Goal: Transaction & Acquisition: Subscribe to service/newsletter

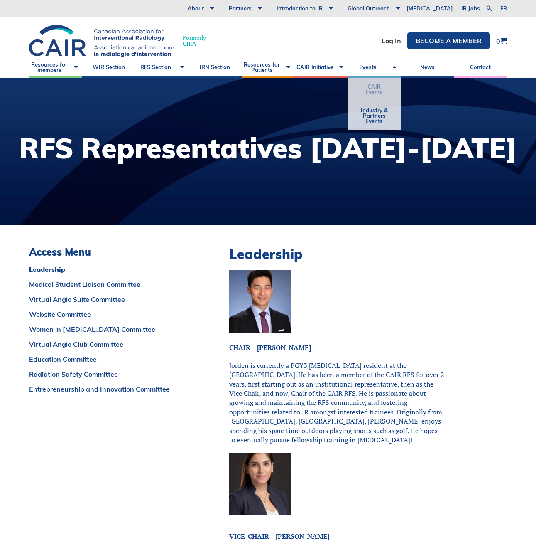
click at [377, 86] on link "CAIR Events" at bounding box center [374, 89] width 45 height 23
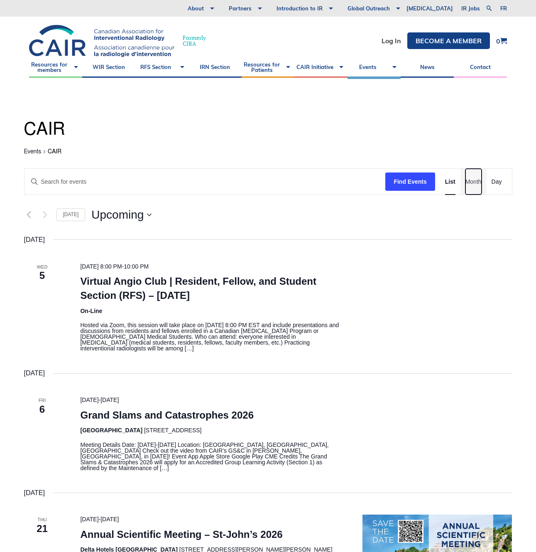
click at [479, 181] on span "Month" at bounding box center [474, 182] width 16 height 10
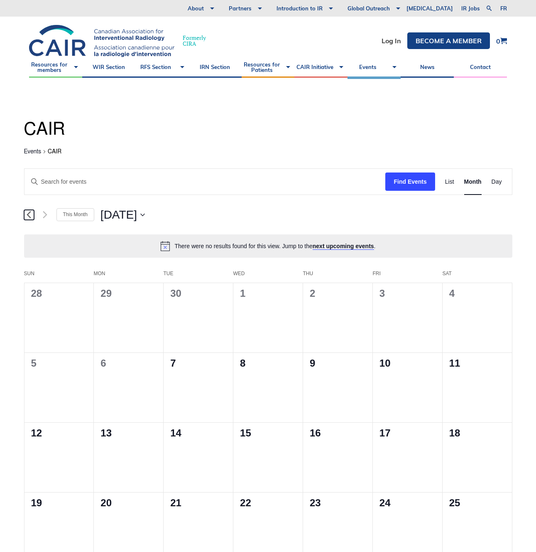
click at [29, 215] on icon "Previous month" at bounding box center [29, 215] width 5 height 8
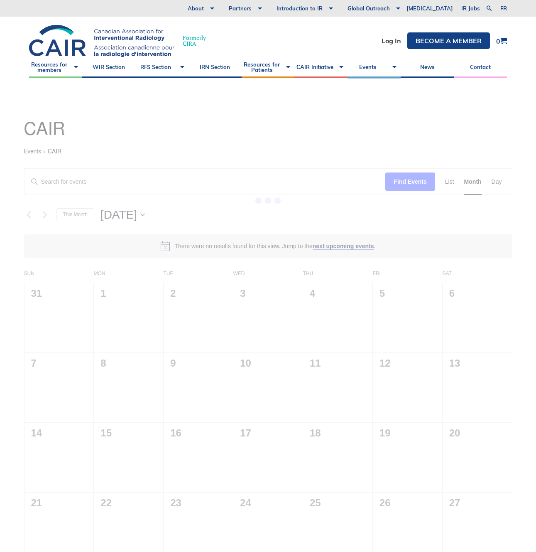
click at [448, 184] on div "35 events found." at bounding box center [268, 411] width 523 height 667
click at [449, 183] on div "35 events found." at bounding box center [268, 411] width 523 height 667
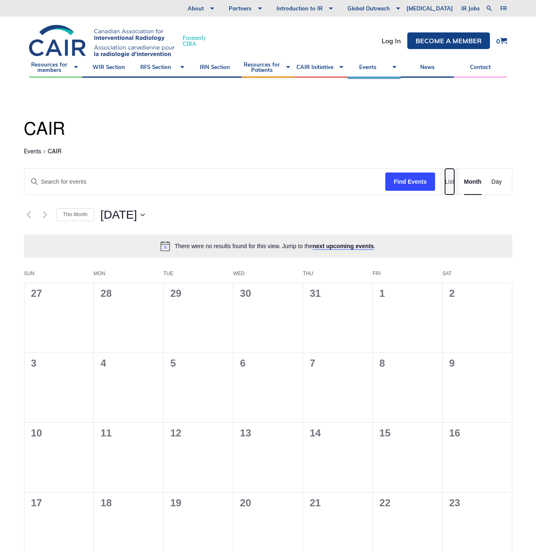
click at [449, 183] on span "List" at bounding box center [449, 182] width 9 height 10
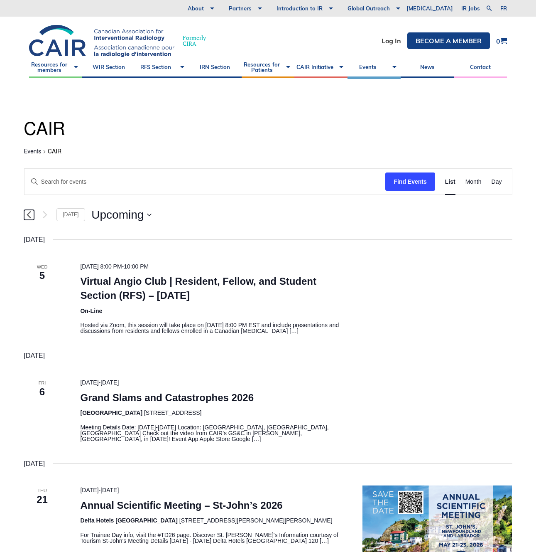
click at [29, 213] on icon "Previous Events" at bounding box center [29, 214] width 4 height 7
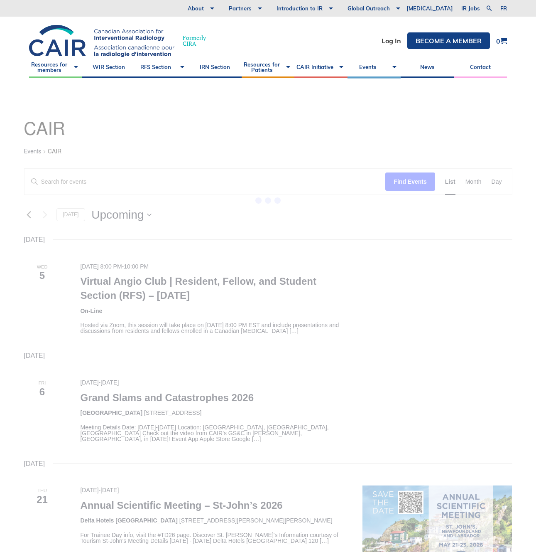
click at [29, 213] on div "3 events found." at bounding box center [268, 407] width 523 height 658
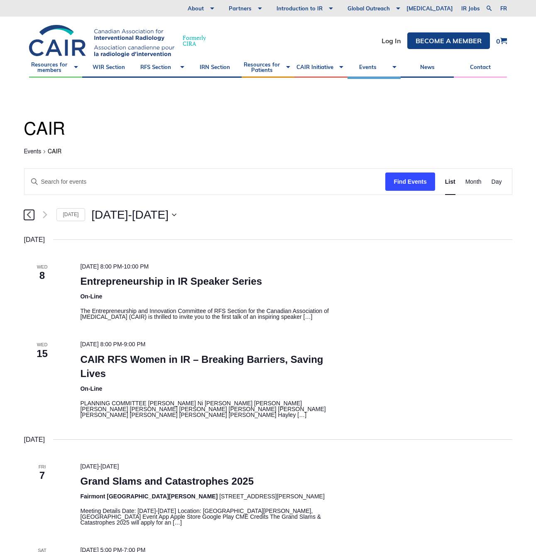
click at [29, 213] on icon "Previous Events" at bounding box center [29, 214] width 4 height 7
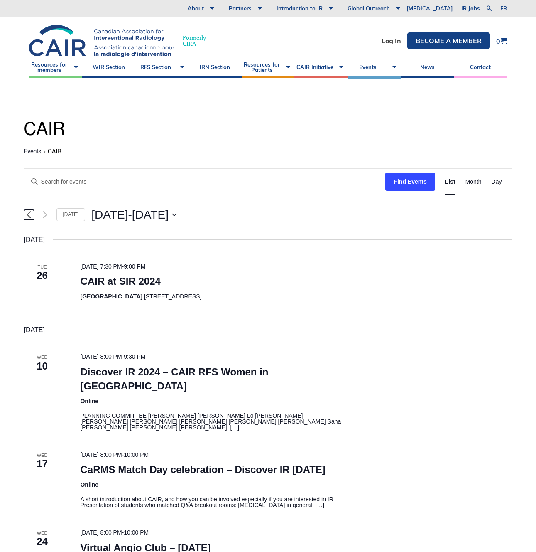
click at [26, 212] on link "Previous Events" at bounding box center [29, 215] width 10 height 10
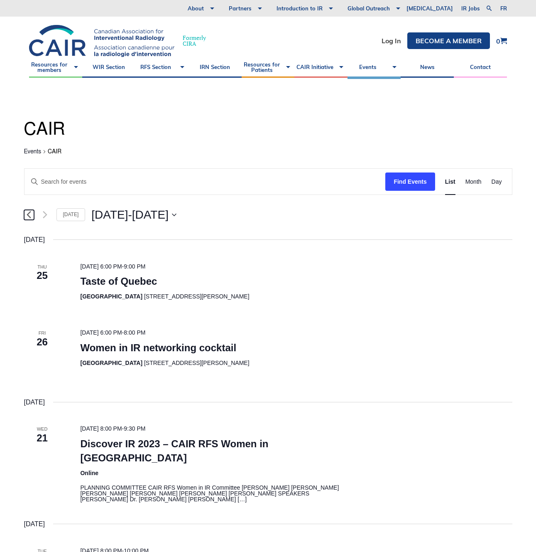
click at [30, 214] on icon "Previous Events" at bounding box center [29, 215] width 5 height 8
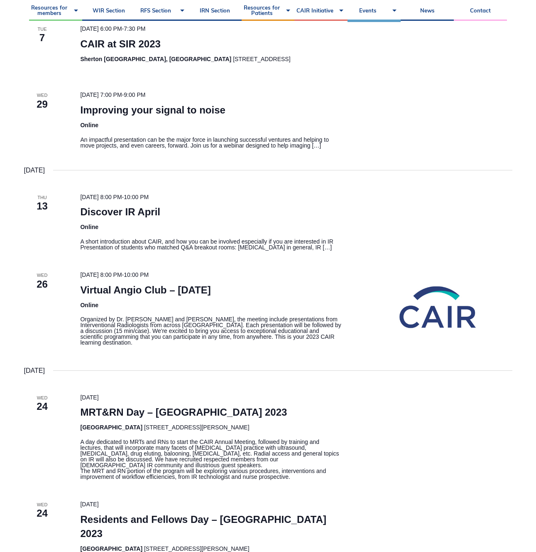
scroll to position [528, 0]
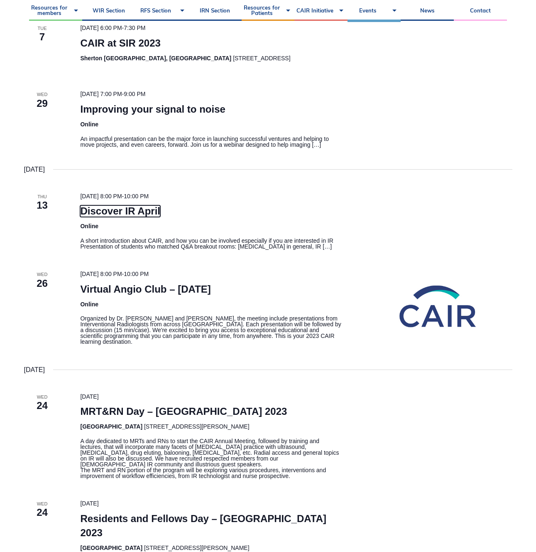
click at [94, 211] on link "Discover IR April" at bounding box center [120, 211] width 80 height 12
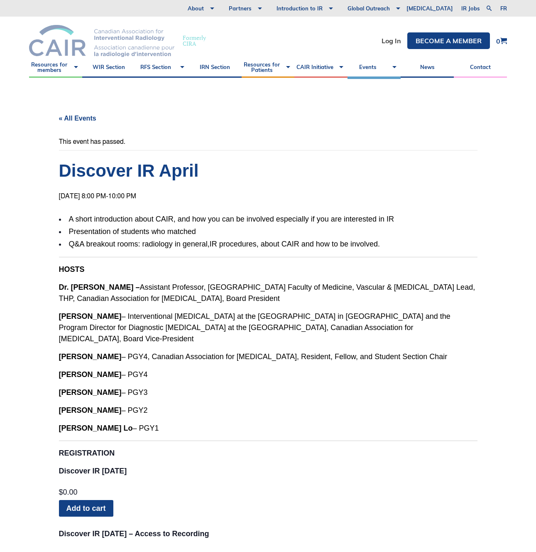
click at [59, 56] on img at bounding box center [101, 41] width 145 height 32
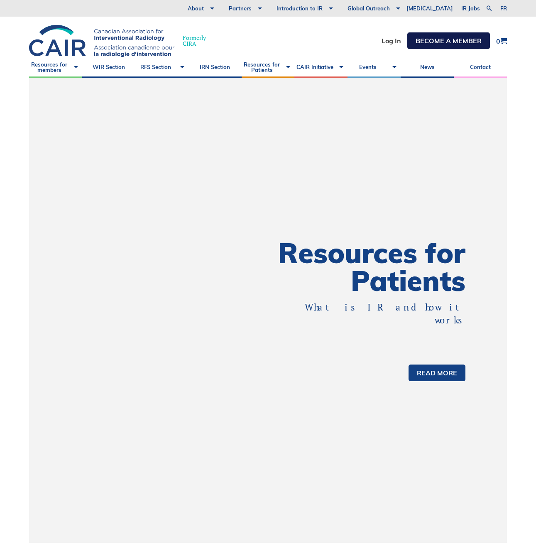
click at [425, 44] on link "Become a member" at bounding box center [449, 40] width 83 height 17
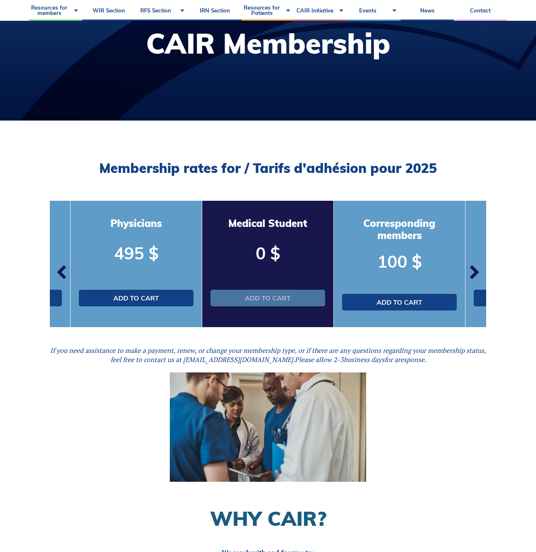
scroll to position [105, 0]
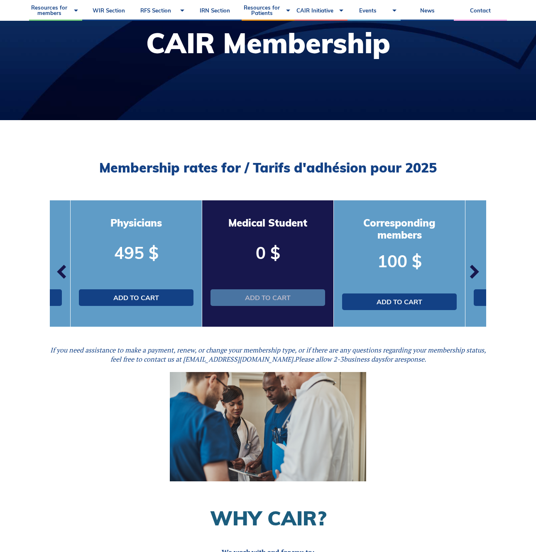
click at [256, 299] on link "Add to cart" at bounding box center [268, 297] width 115 height 17
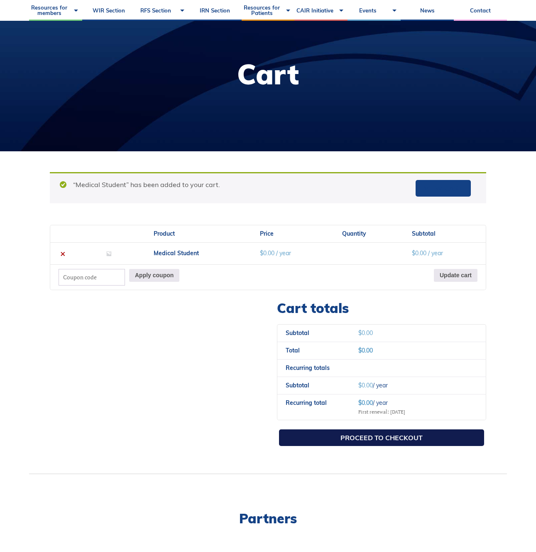
scroll to position [76, 0]
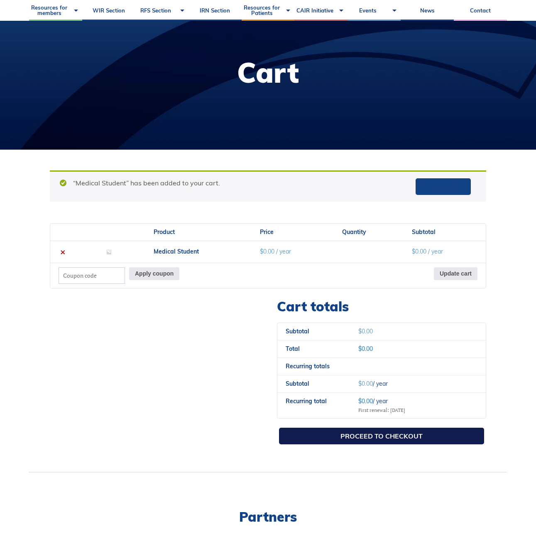
click at [383, 437] on link "Proceed to checkout" at bounding box center [381, 435] width 205 height 17
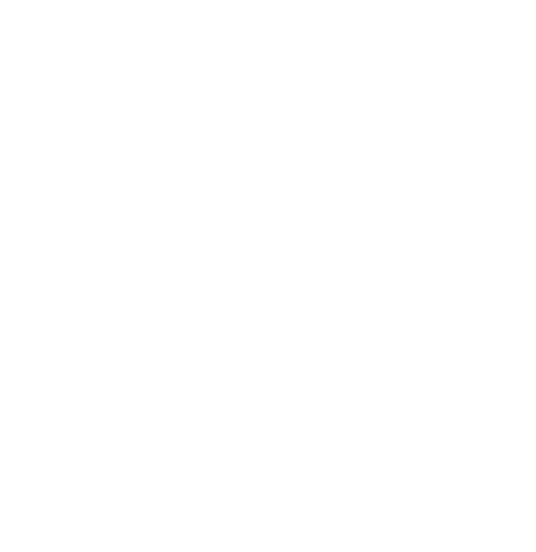
select select "QC"
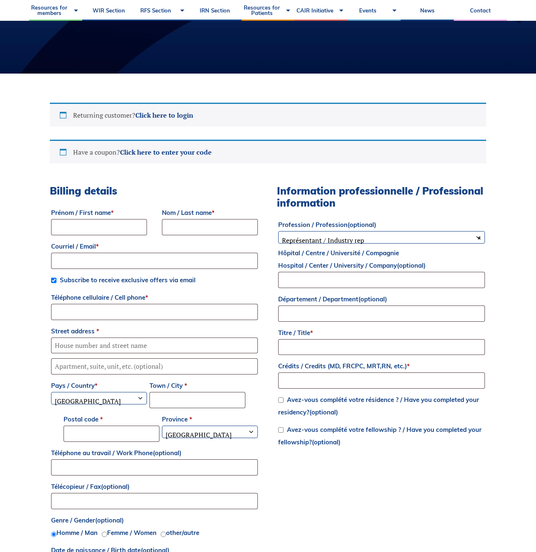
scroll to position [151, 0]
click at [61, 227] on input "Prénom / First name *" at bounding box center [99, 227] width 96 height 16
type input "Maria"
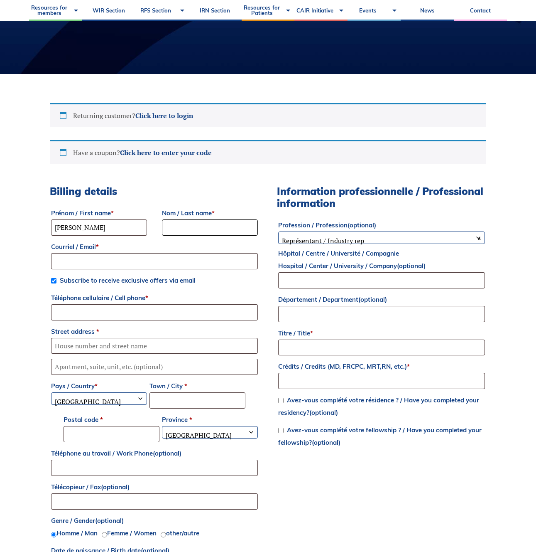
type input "Medeleanu"
type input "maria.medeleanu@mail.utoronto.ca"
type input "4162718434"
type input "618 Manning Ave"
type input "Toronto"
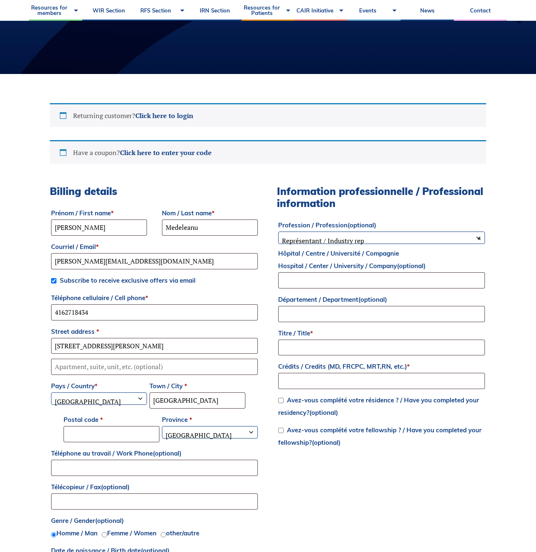
select select "ON"
type input "M6G 2V9"
type input "University of Toronto"
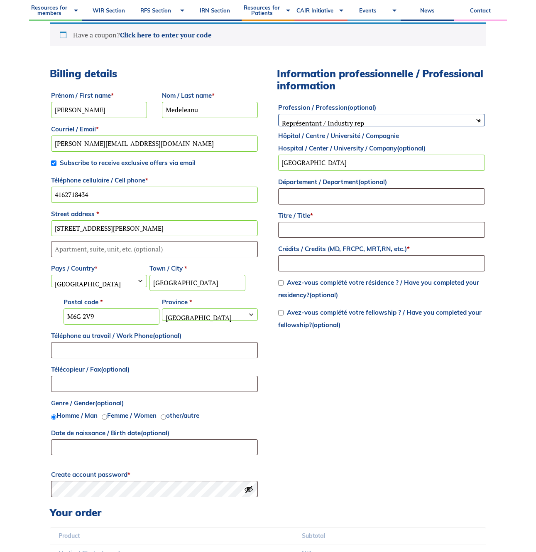
scroll to position [278, 0]
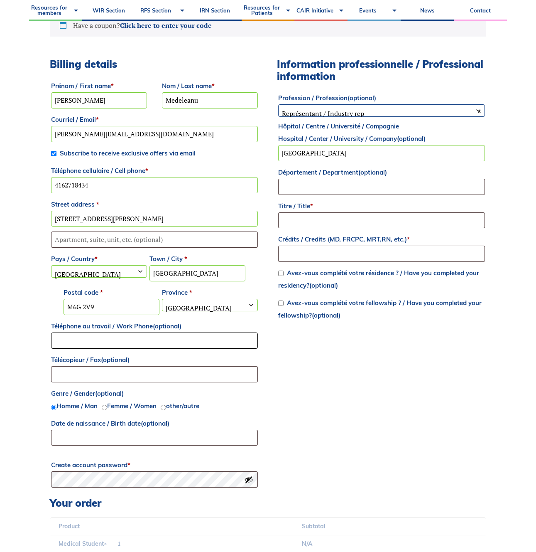
click at [101, 340] on input "Téléphone au travail / Work Phone (optional)" at bounding box center [154, 340] width 207 height 16
type input "4162718434"
click at [114, 378] on input "Télécopieur / Fax (optional)" at bounding box center [154, 374] width 207 height 16
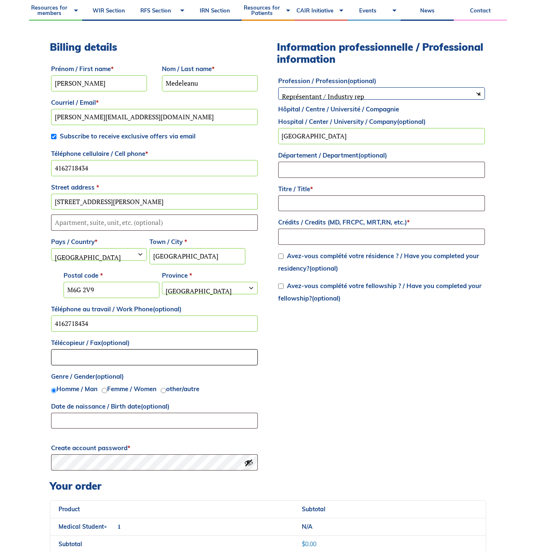
scroll to position [294, 0]
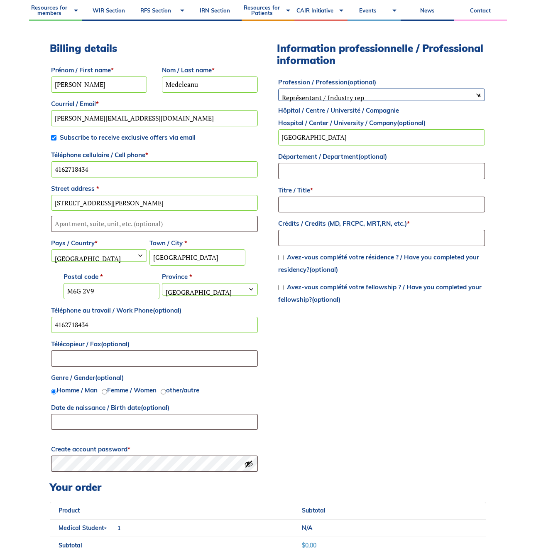
click at [302, 217] on p "Crédits / Credits (MD, FRCPC, MRT,RN, etc.) *" at bounding box center [381, 231] width 209 height 31
click at [302, 210] on input "Titre / Title *" at bounding box center [381, 204] width 207 height 16
type input "Dr."
click at [332, 91] on span "× Représentant / Industry rep" at bounding box center [382, 97] width 206 height 17
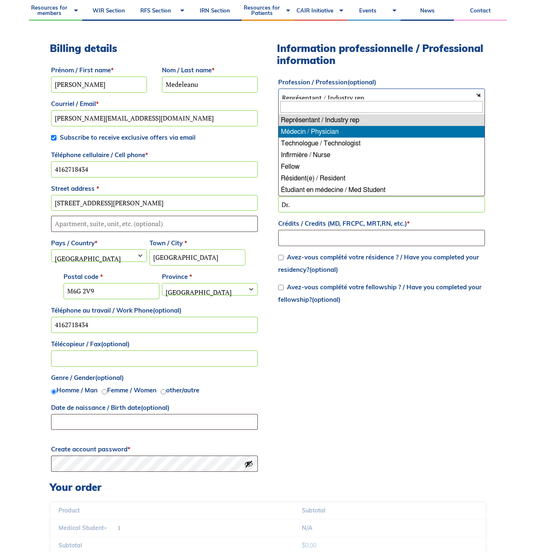
select select "physician"
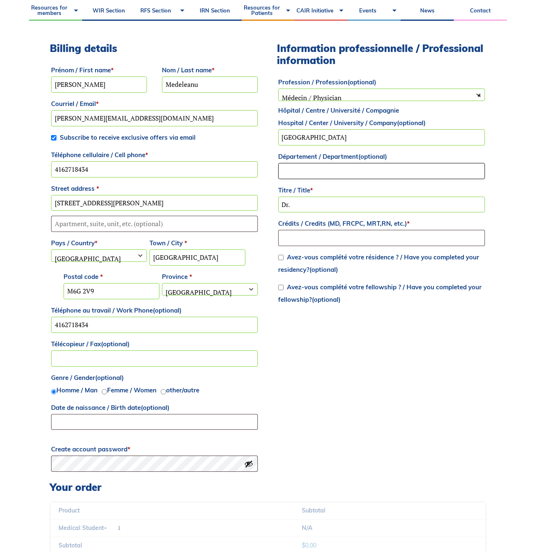
click at [327, 167] on input "Département / Department (optional)" at bounding box center [381, 171] width 207 height 16
click at [315, 142] on input "University of Toronto" at bounding box center [381, 137] width 207 height 16
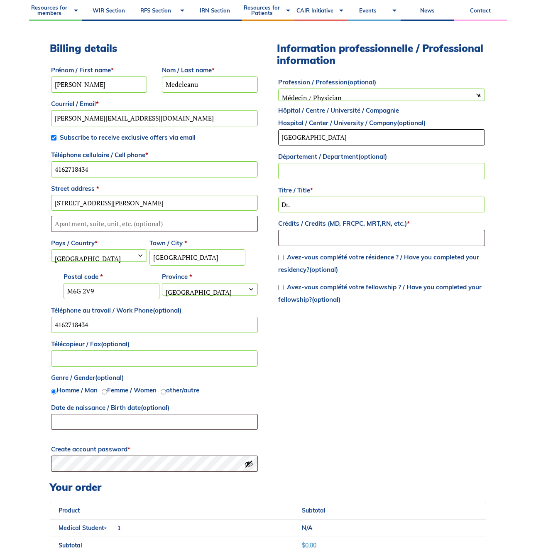
type input "Queen's University"
click at [329, 168] on input "Département / Department (optional)" at bounding box center [381, 171] width 207 height 16
type input "e"
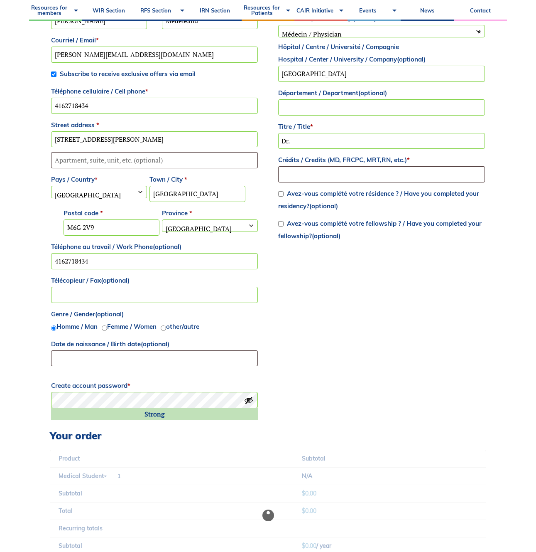
scroll to position [361, 0]
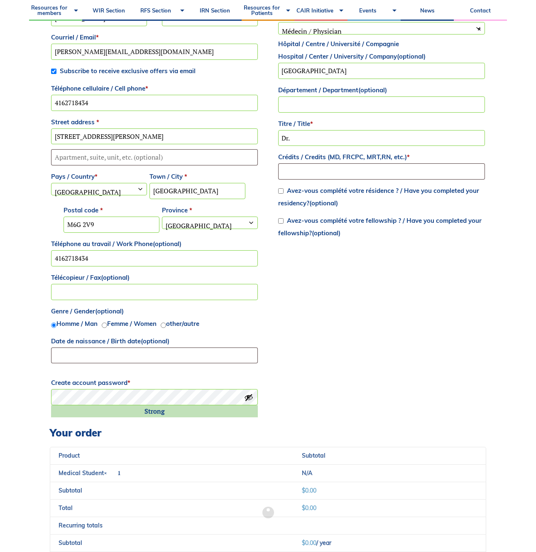
click at [137, 325] on label "Femme / Women" at bounding box center [131, 323] width 49 height 8
click at [107, 325] on input "Femme / Women" at bounding box center [104, 324] width 5 height 5
radio input "true"
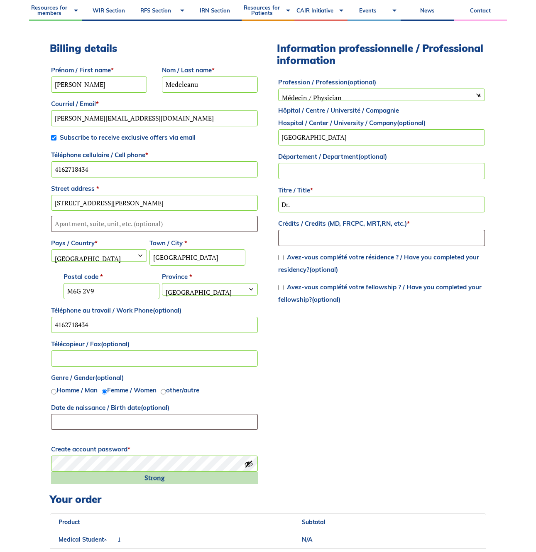
scroll to position [295, 0]
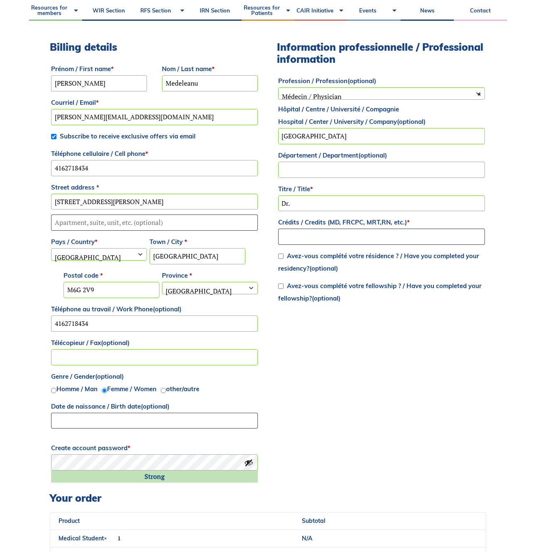
click at [97, 198] on input "618 Manning Ave" at bounding box center [154, 202] width 207 height 16
click at [176, 175] on input "4162718434" at bounding box center [154, 168] width 207 height 16
click at [180, 259] on input "Toronto" at bounding box center [198, 256] width 96 height 16
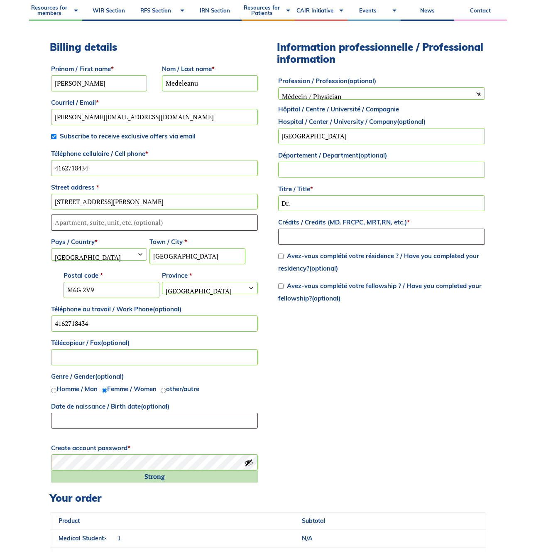
click at [180, 259] on input "Toronto" at bounding box center [198, 256] width 96 height 16
type input "Kingson"
click at [126, 200] on input "618 Manning Ave" at bounding box center [154, 202] width 207 height 16
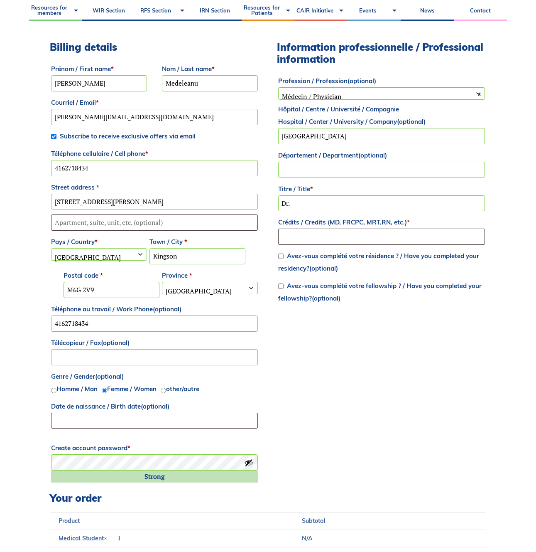
click at [126, 200] on input "618 Manning Ave" at bounding box center [154, 202] width 207 height 16
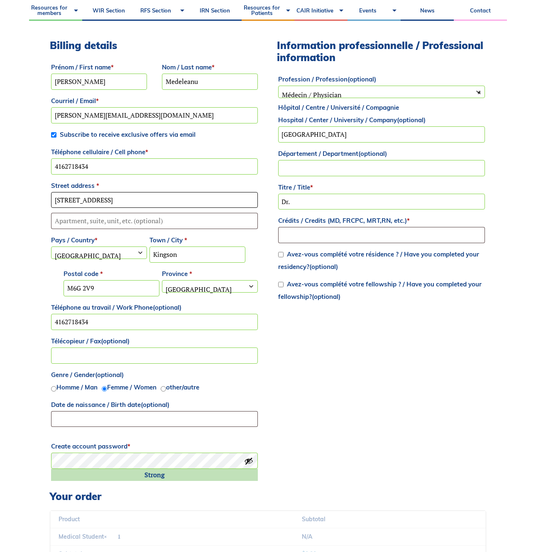
type input "23 West Street"
click at [367, 238] on input "Crédits / Credits (MD, FRCPC, MRT,RN, etc.) *" at bounding box center [381, 235] width 207 height 16
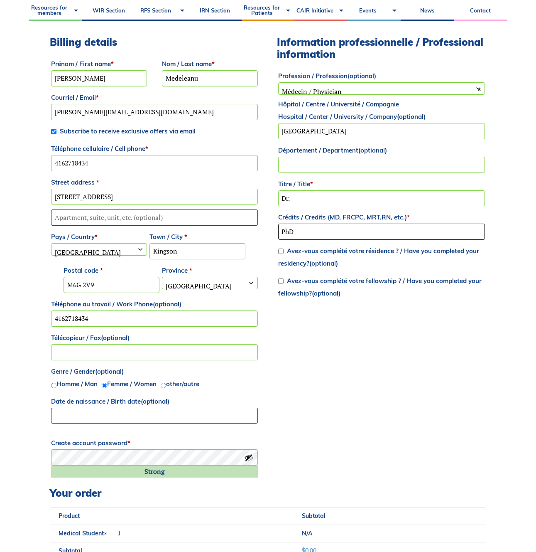
scroll to position [302, 0]
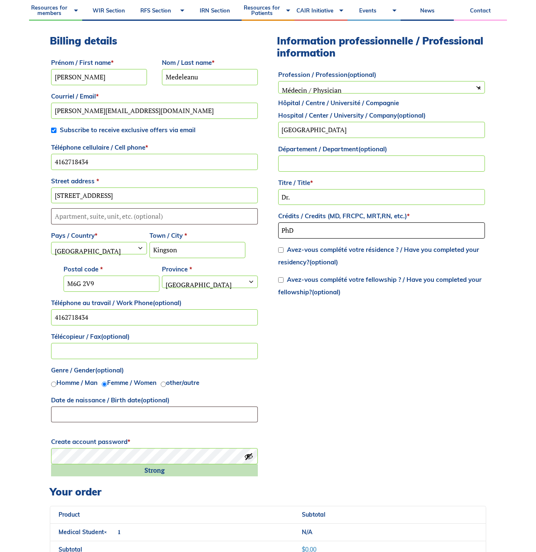
type input "PhD"
click at [337, 196] on input "Dr." at bounding box center [381, 197] width 207 height 16
type input "\"
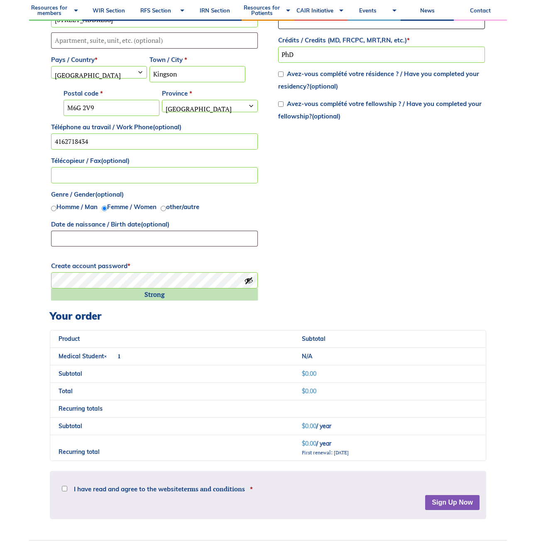
scroll to position [665, 0]
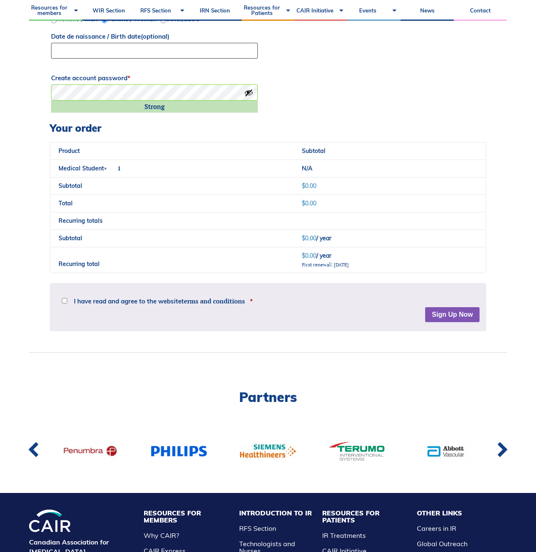
click at [169, 300] on div "Disclaimer The material provided on this website is only intended for informati…" at bounding box center [268, 307] width 437 height 48
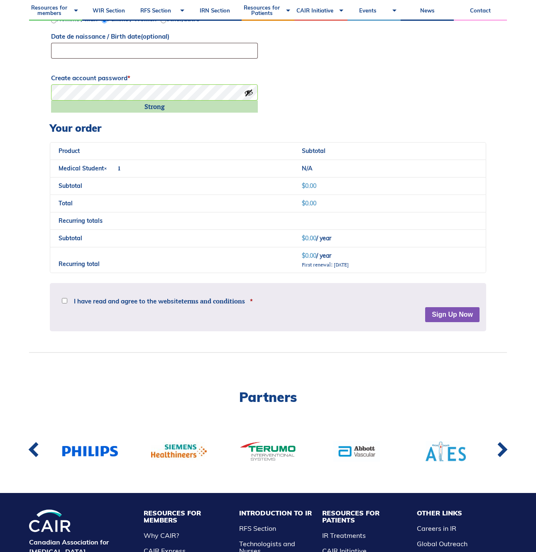
click at [66, 300] on input "I have read and agree to the website terms and conditions *" at bounding box center [64, 300] width 5 height 5
checkbox input "true"
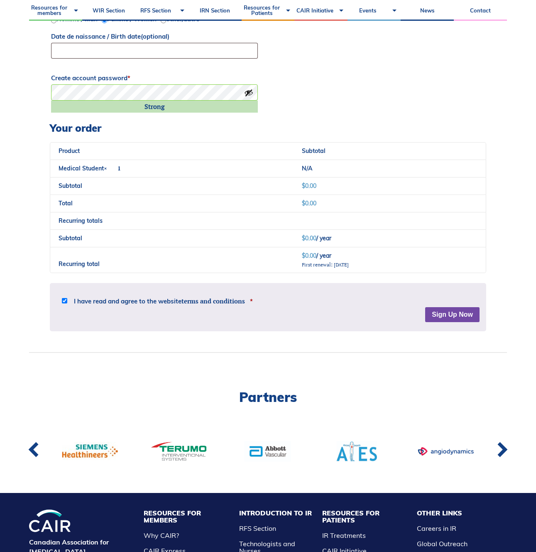
click at [450, 318] on button "Sign Up Now" at bounding box center [452, 314] width 54 height 15
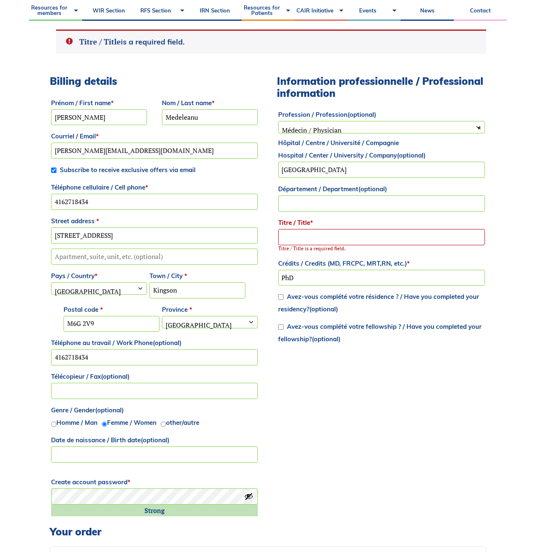
scroll to position [295, 0]
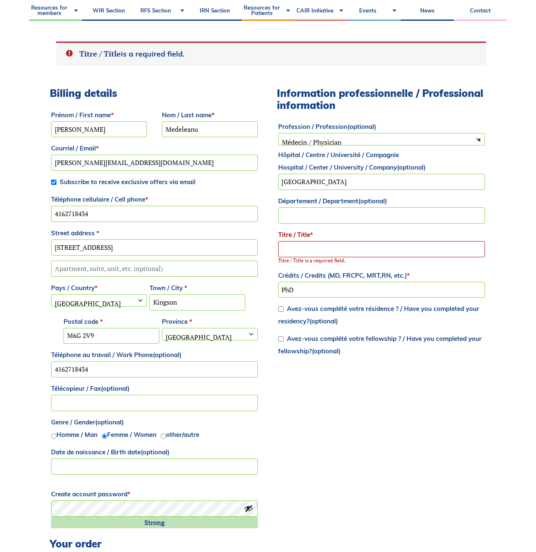
click at [311, 241] on input "Titre / Title *" at bounding box center [381, 249] width 207 height 16
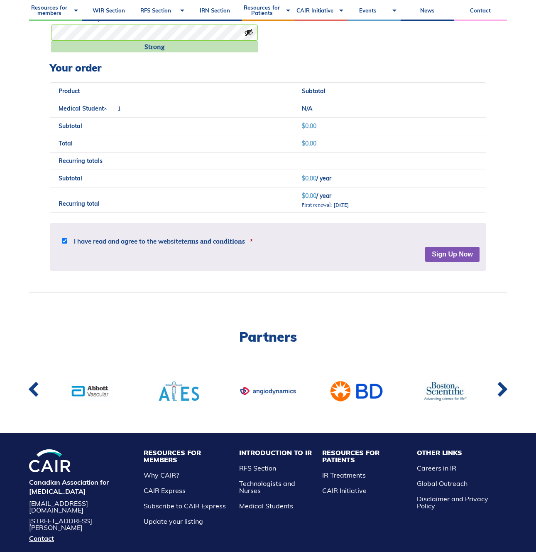
scroll to position [827, 0]
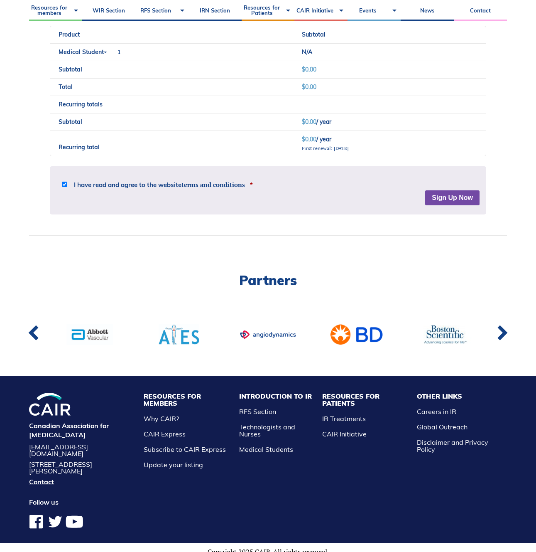
type input "Dr."
click at [465, 197] on div "Disclaimer The material provided on this website is only intended for informati…" at bounding box center [268, 190] width 437 height 48
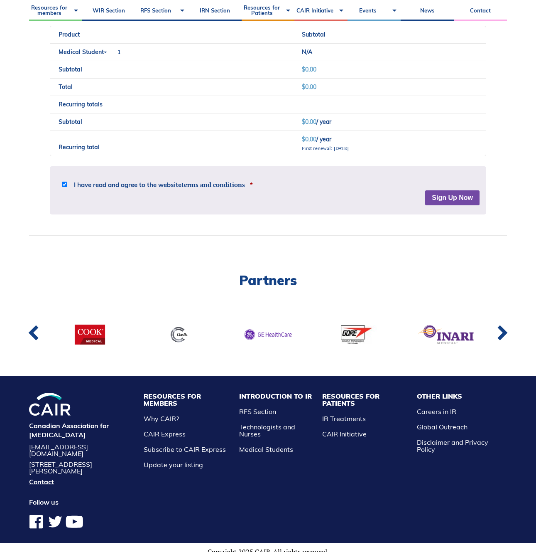
click at [461, 197] on button "Sign Up Now" at bounding box center [452, 197] width 54 height 15
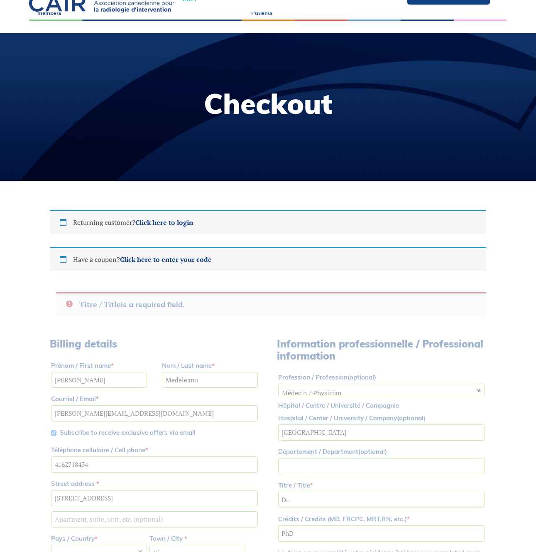
scroll to position [0, 0]
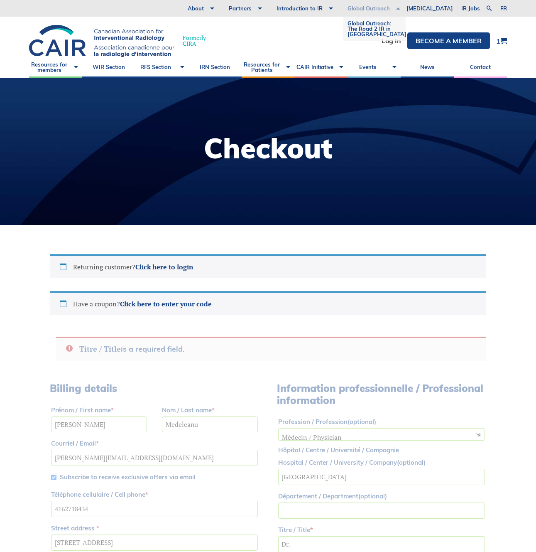
type button "Sign Up Now"
click at [390, 45] on li "Log In" at bounding box center [392, 40] width 20 height 17
click at [388, 42] on link "Log In" at bounding box center [392, 40] width 20 height 7
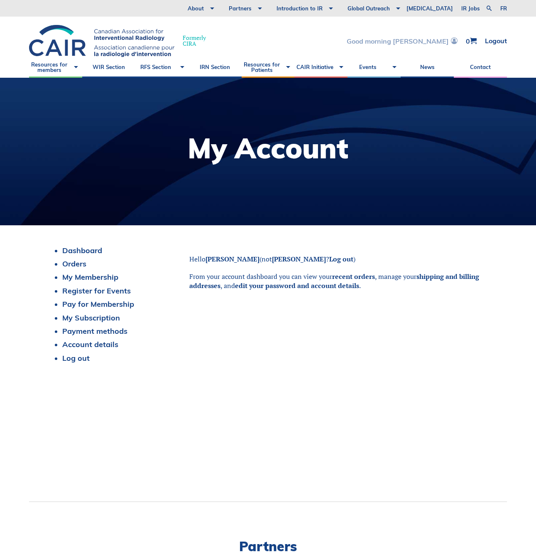
click at [427, 40] on link "Good morning Maria" at bounding box center [402, 40] width 111 height 7
click at [84, 279] on link "My Membership" at bounding box center [90, 277] width 56 height 10
click at [89, 292] on link "Register for Events" at bounding box center [96, 291] width 69 height 10
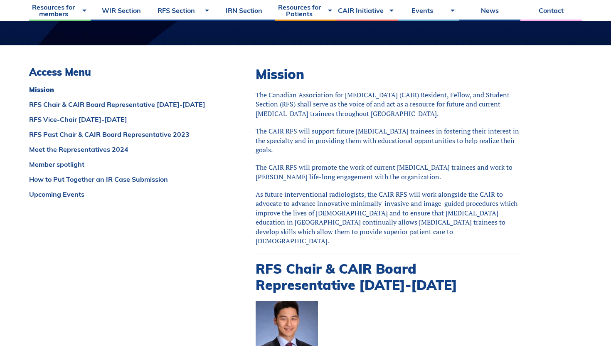
scroll to position [191, 0]
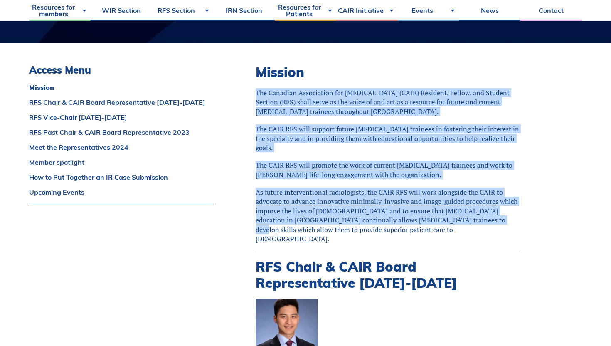
drag, startPoint x: 453, startPoint y: 223, endPoint x: 256, endPoint y: 95, distance: 235.4
copy div "The Canadian Association for [MEDICAL_DATA] (CAIR) Resident, Fellow, and Studen…"
